Goal: Find specific page/section: Find specific page/section

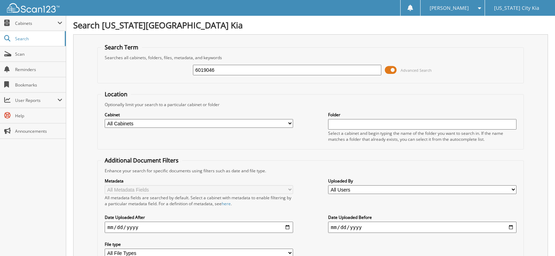
type input "6019046"
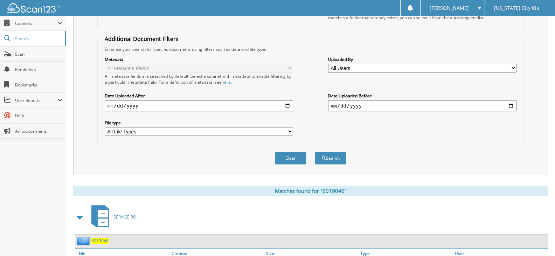
scroll to position [163, 0]
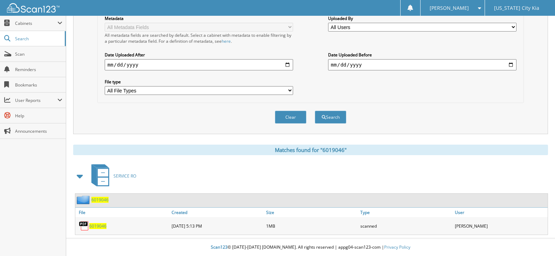
click at [94, 228] on span "6019046" at bounding box center [97, 226] width 17 height 6
drag, startPoint x: 47, startPoint y: 51, endPoint x: 89, endPoint y: 18, distance: 53.9
click at [47, 51] on span "Scan" at bounding box center [38, 54] width 47 height 6
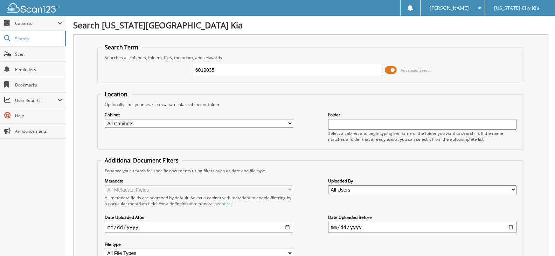
type input "6019035"
click at [21, 51] on span "Scan" at bounding box center [38, 54] width 47 height 6
